Goal: Task Accomplishment & Management: Manage account settings

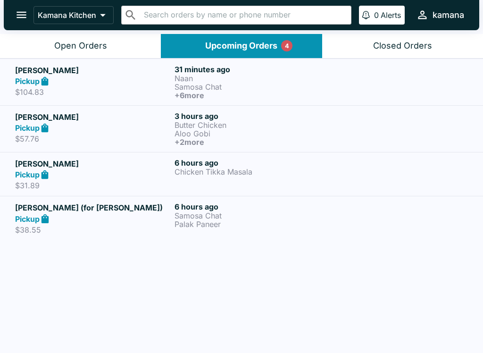
click at [27, 9] on icon "open drawer" at bounding box center [21, 14] width 13 height 13
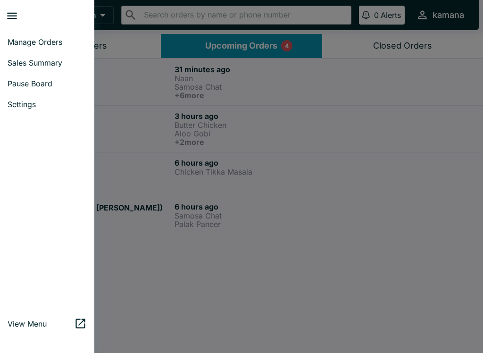
click at [156, 148] on div at bounding box center [241, 176] width 483 height 353
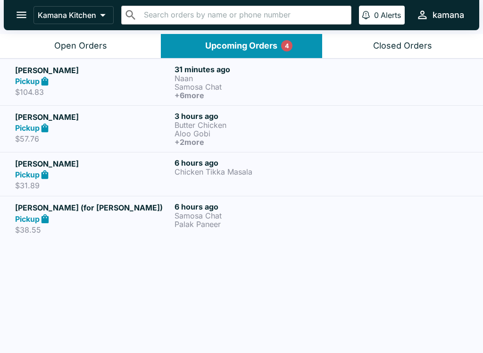
click at [201, 131] on p "Aloo Gobi" at bounding box center [253, 133] width 156 height 8
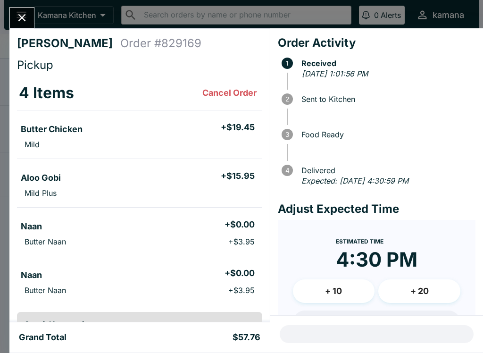
click at [22, 11] on button "Close" at bounding box center [22, 18] width 24 height 20
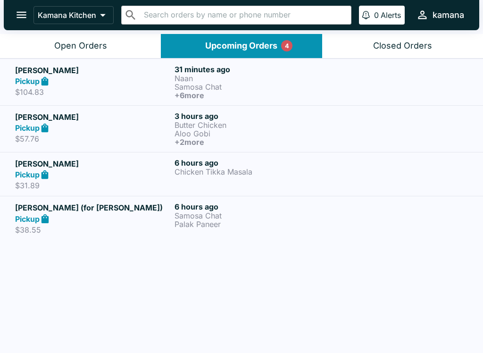
click at [168, 79] on div "Pickup" at bounding box center [93, 81] width 156 height 11
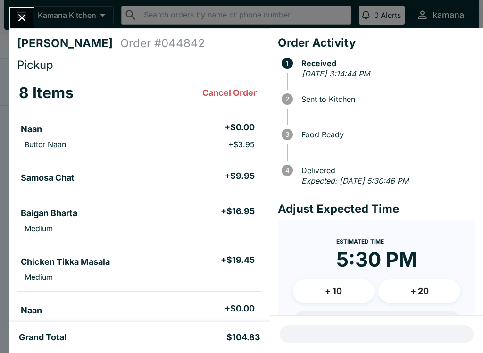
scroll to position [39, 0]
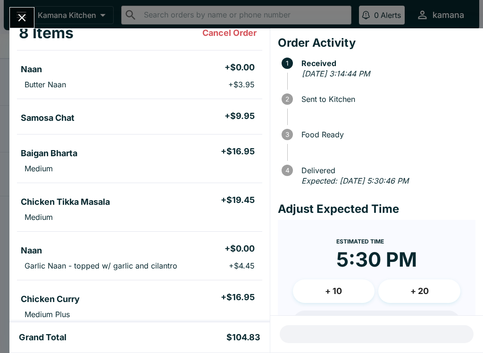
click at [17, 9] on button "Close" at bounding box center [22, 18] width 24 height 20
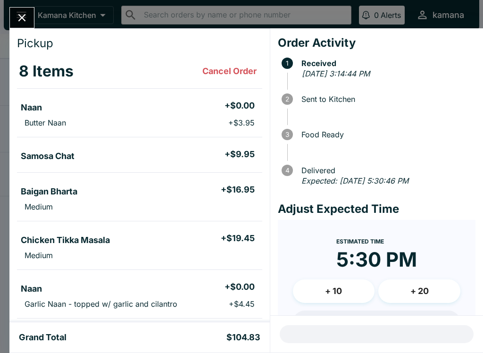
scroll to position [16, 0]
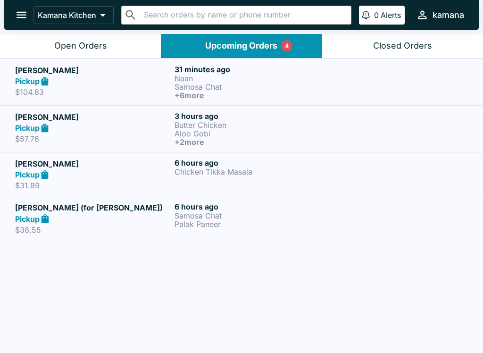
click at [84, 203] on h5 "[PERSON_NAME] (for [PERSON_NAME])" at bounding box center [93, 207] width 156 height 11
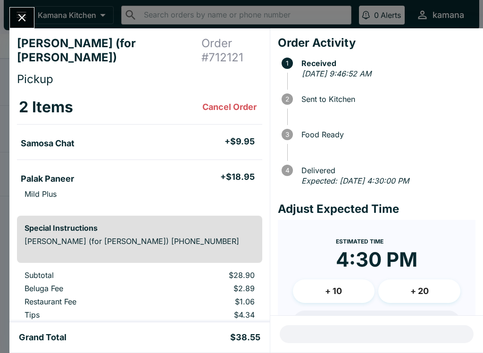
click at [18, 5] on div "[PERSON_NAME] (for [PERSON_NAME]) Order # 712121 Pickup 2 Items Cancel Order Sa…" at bounding box center [241, 176] width 483 height 353
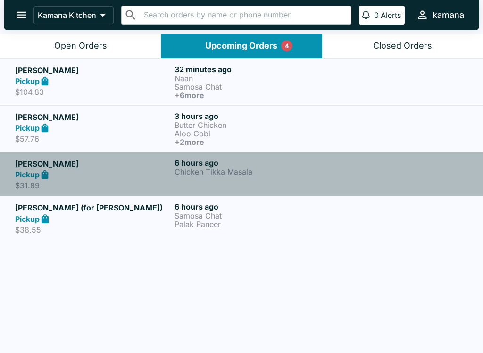
click at [110, 174] on div "Pickup" at bounding box center [93, 174] width 156 height 11
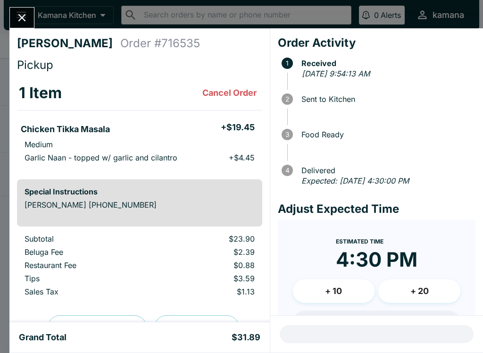
click at [21, 17] on icon "Close" at bounding box center [22, 18] width 8 height 8
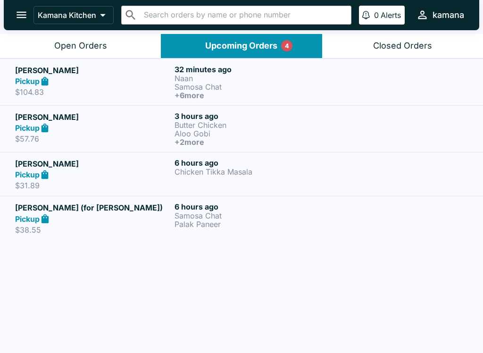
click at [113, 38] on button "Open Orders" at bounding box center [80, 46] width 161 height 24
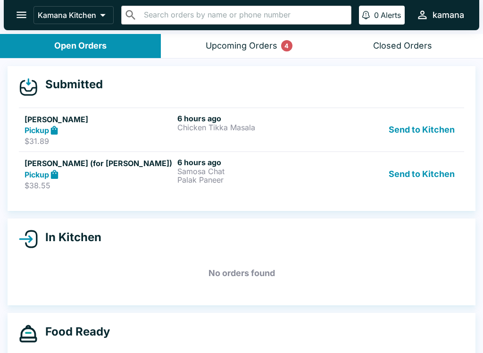
click at [449, 117] on button "Send to Kitchen" at bounding box center [422, 130] width 74 height 33
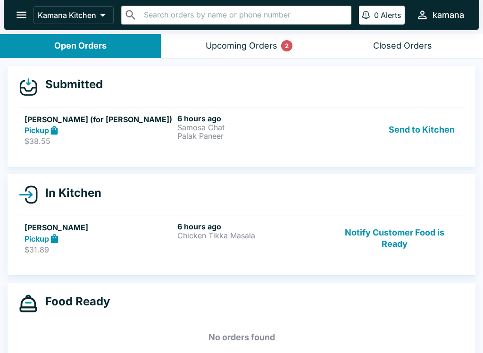
click at [445, 131] on button "Send to Kitchen" at bounding box center [422, 130] width 74 height 33
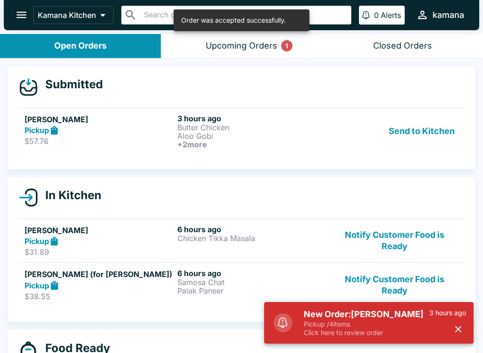
click at [446, 119] on button "Send to Kitchen" at bounding box center [422, 131] width 74 height 35
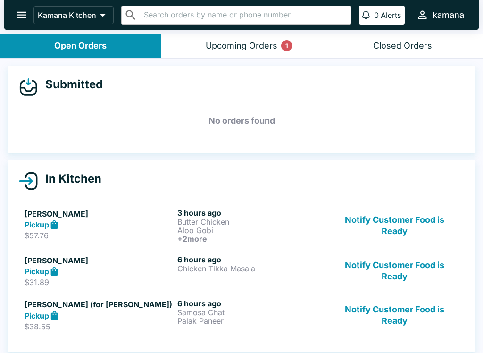
click at [79, 212] on h5 "[PERSON_NAME]" at bounding box center [99, 213] width 149 height 11
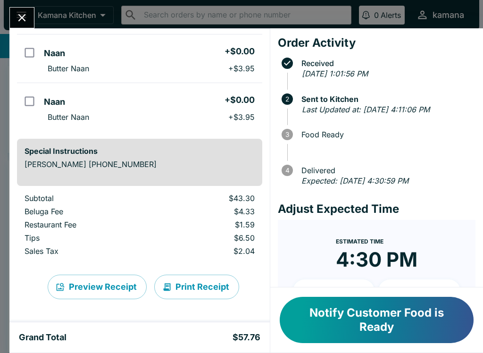
scroll to position [173, 0]
click at [216, 272] on div "Preview Receipt Print Receipt" at bounding box center [139, 286] width 245 height 55
click at [193, 278] on button "Print Receipt" at bounding box center [196, 287] width 85 height 25
click at [202, 280] on button "Print Receipt" at bounding box center [196, 287] width 85 height 25
click at [206, 286] on button "Print Receipt" at bounding box center [196, 287] width 85 height 25
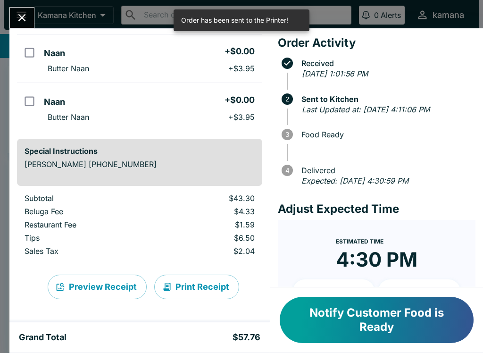
click at [24, 6] on div "[PERSON_NAME] Order # 829169 Pickup 4 Items Butter Chicken + $19.45 Mild Aloo G…" at bounding box center [241, 176] width 483 height 353
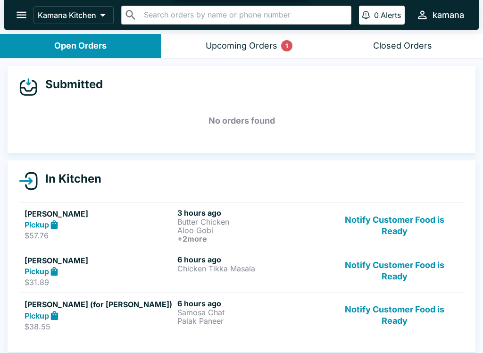
click at [222, 49] on div "Upcoming Orders 1" at bounding box center [242, 46] width 72 height 11
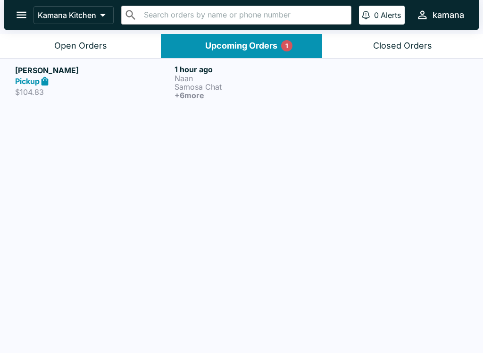
click at [154, 79] on div "Pickup" at bounding box center [93, 81] width 156 height 11
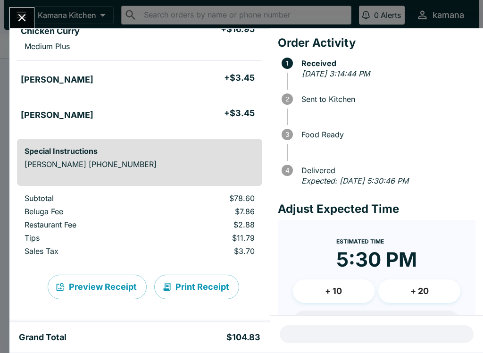
scroll to position [328, 0]
click at [18, 9] on button "Close" at bounding box center [22, 18] width 24 height 20
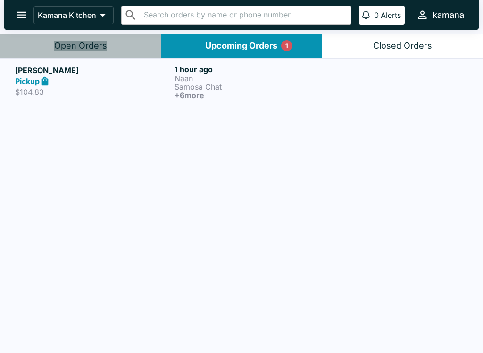
click at [116, 37] on button "Open Orders" at bounding box center [80, 46] width 161 height 24
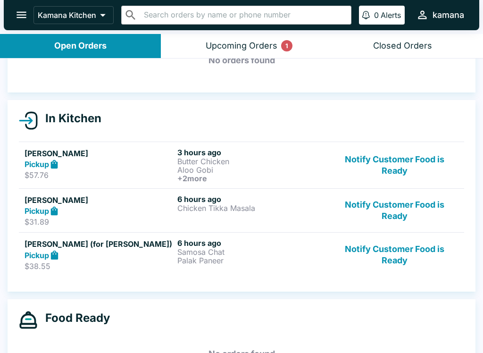
scroll to position [62, 0]
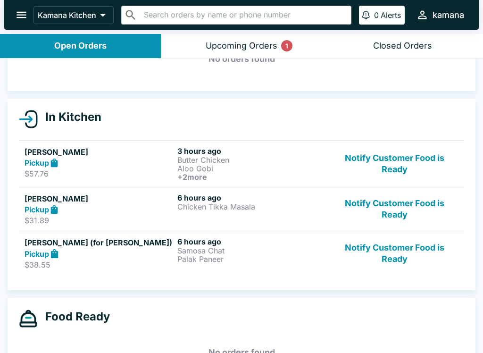
click at [217, 200] on h6 "6 hours ago" at bounding box center [251, 197] width 149 height 9
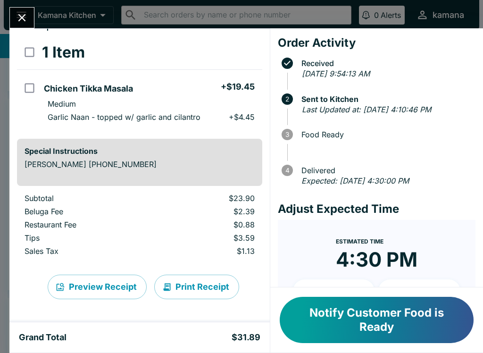
scroll to position [41, 0]
click at [209, 282] on button "Print Receipt" at bounding box center [196, 287] width 85 height 25
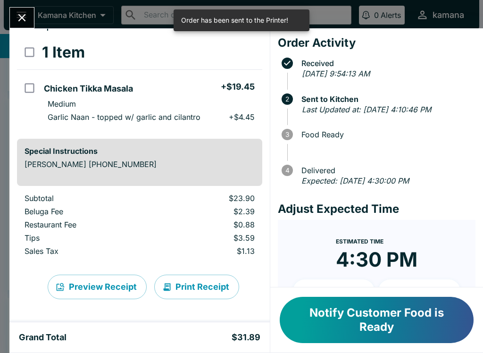
click at [20, 15] on icon "Close" at bounding box center [22, 17] width 13 height 13
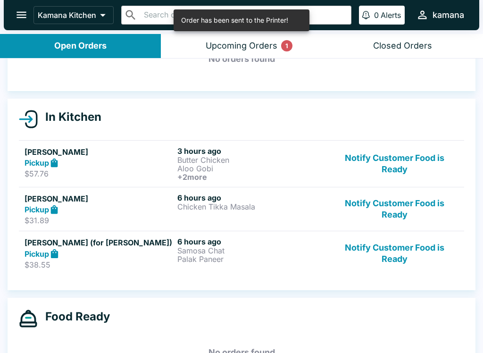
click at [215, 253] on p "Samosa Chat" at bounding box center [251, 250] width 149 height 8
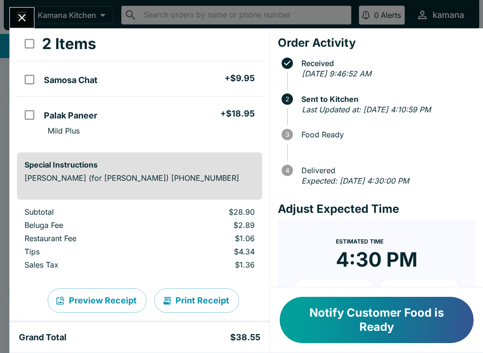
scroll to position [63, 0]
click at [193, 289] on button "Print Receipt" at bounding box center [196, 301] width 85 height 25
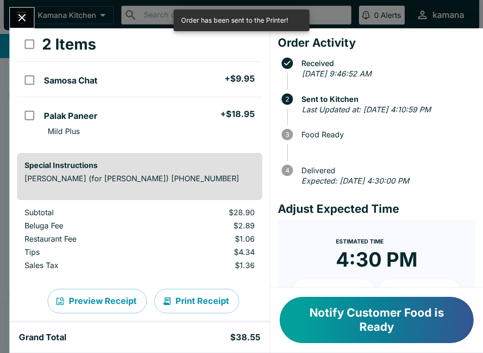
click at [208, 289] on button "Print Receipt" at bounding box center [196, 301] width 85 height 25
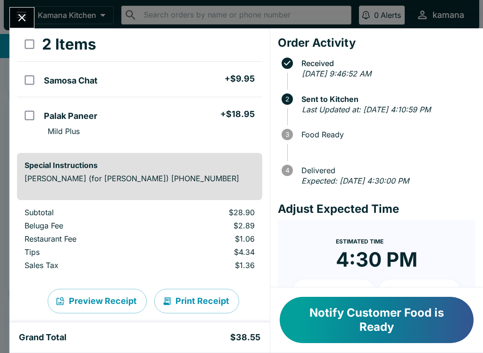
click at [25, 5] on div "[PERSON_NAME] (for [PERSON_NAME]) Order # 712121 Pickup 2 Items Samosa Chat + $…" at bounding box center [241, 176] width 483 height 353
